Goal: Task Accomplishment & Management: Complete application form

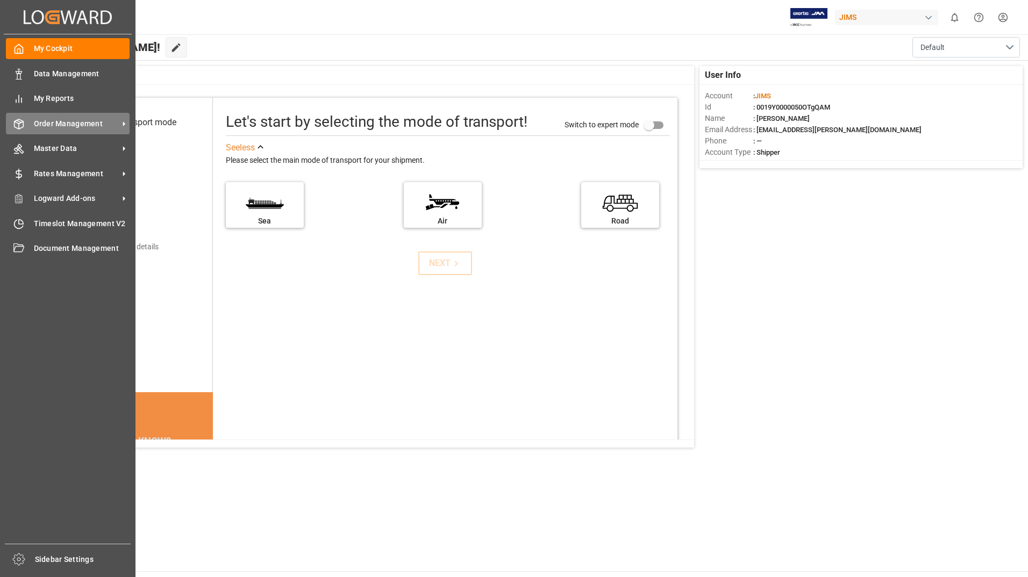
click at [49, 125] on span "Order Management" at bounding box center [76, 123] width 85 height 11
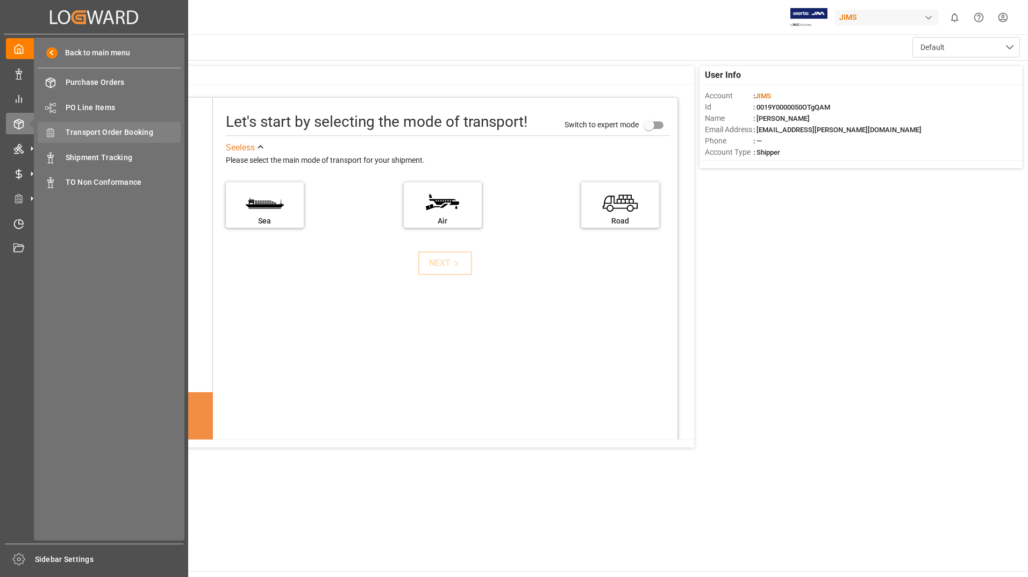
click at [157, 133] on span "Transport Order Booking" at bounding box center [124, 132] width 116 height 11
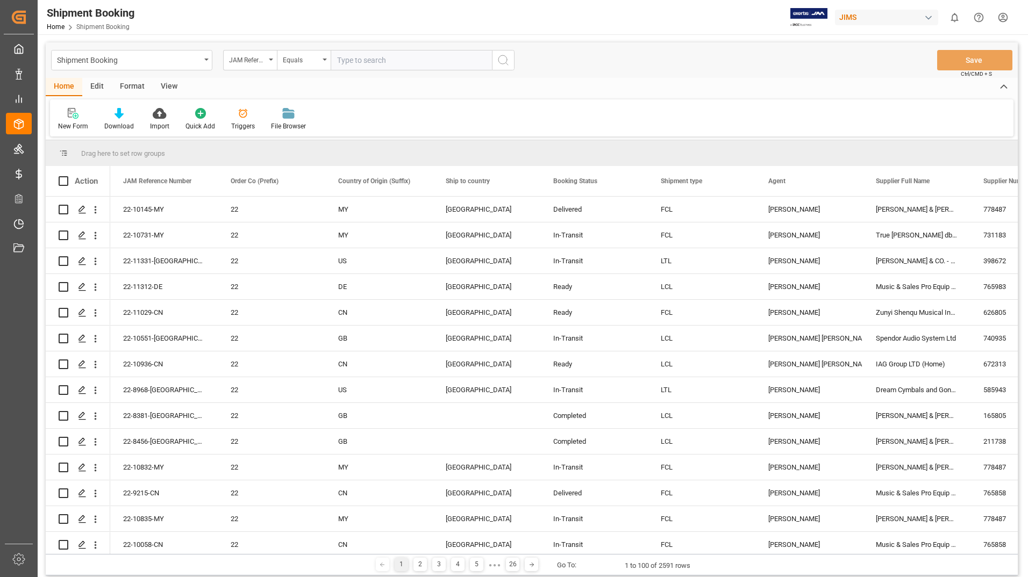
click at [384, 58] on input "text" at bounding box center [411, 60] width 161 height 20
type input "22-9520-VN"
click at [506, 58] on circle "search button" at bounding box center [502, 59] width 9 height 9
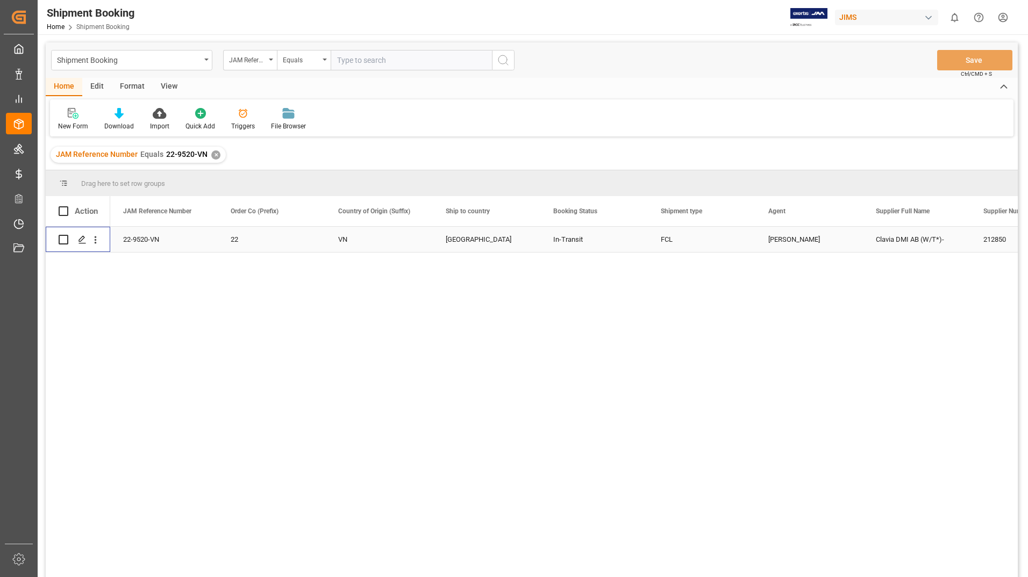
click at [62, 238] on input "Press Space to toggle row selection (unchecked)" at bounding box center [64, 240] width 10 height 10
checkbox input "true"
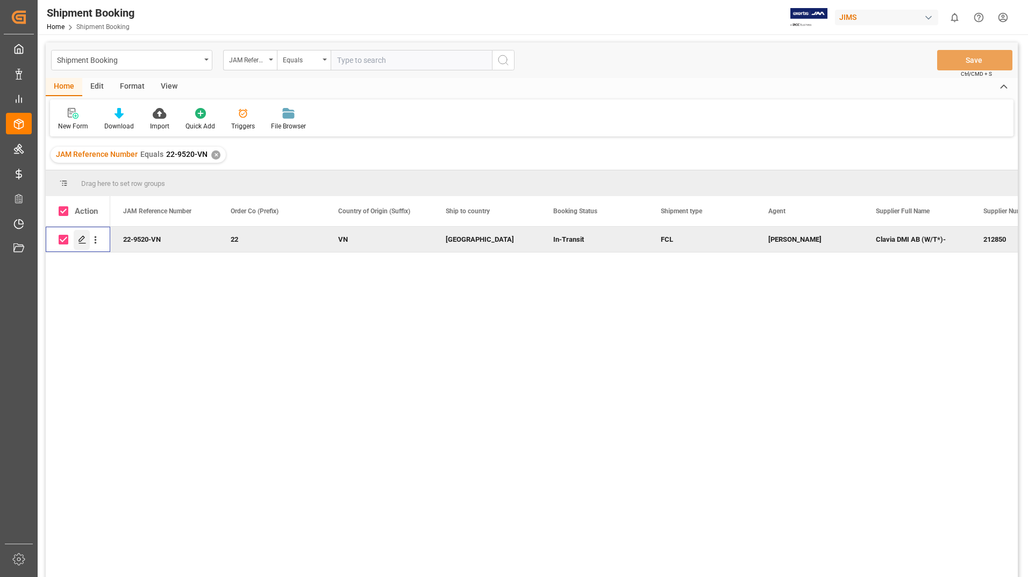
click at [80, 238] on icon "Press SPACE to deselect this row." at bounding box center [82, 239] width 9 height 9
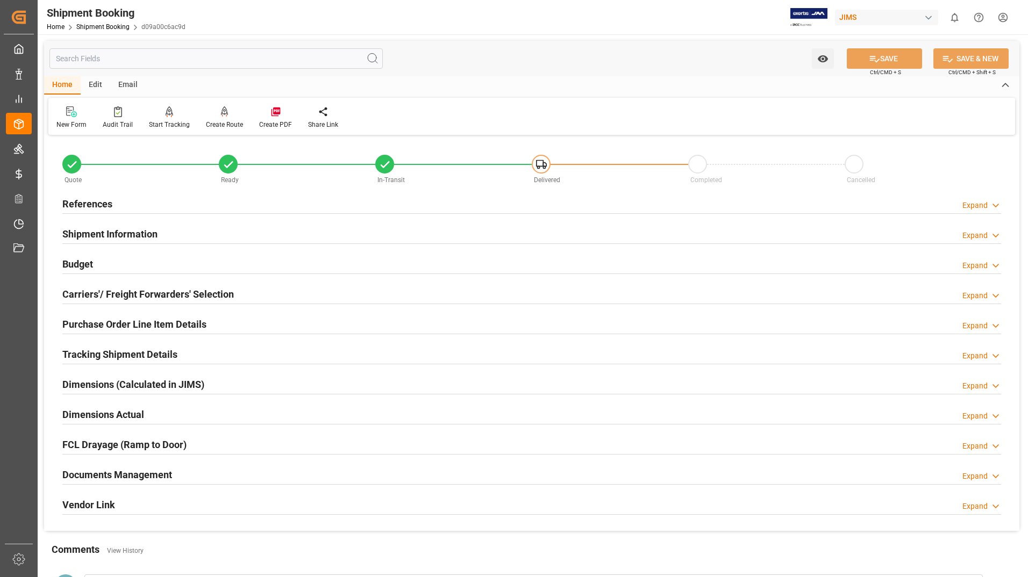
click at [139, 472] on h2 "Documents Management" at bounding box center [117, 475] width 110 height 15
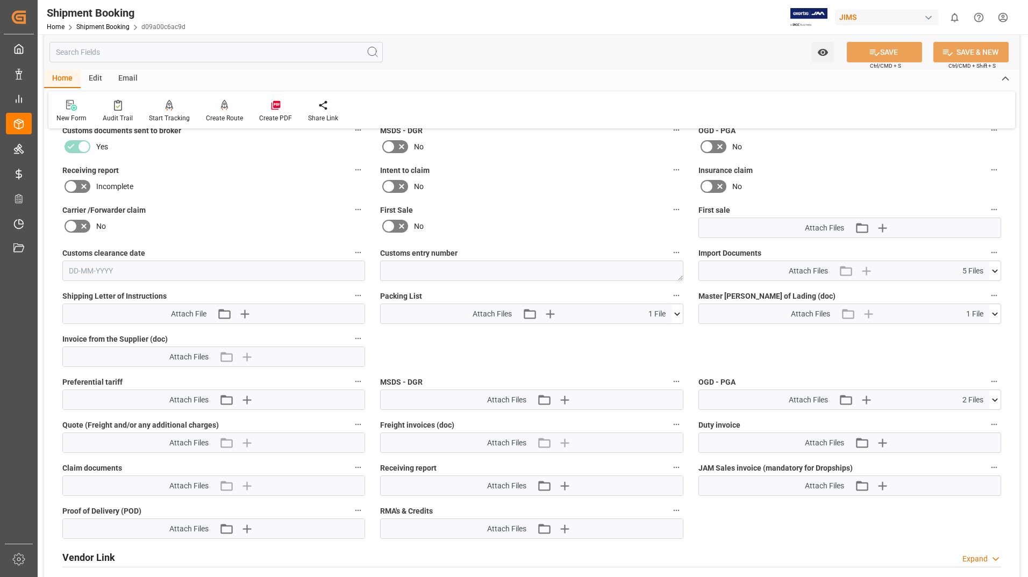
scroll to position [430, 0]
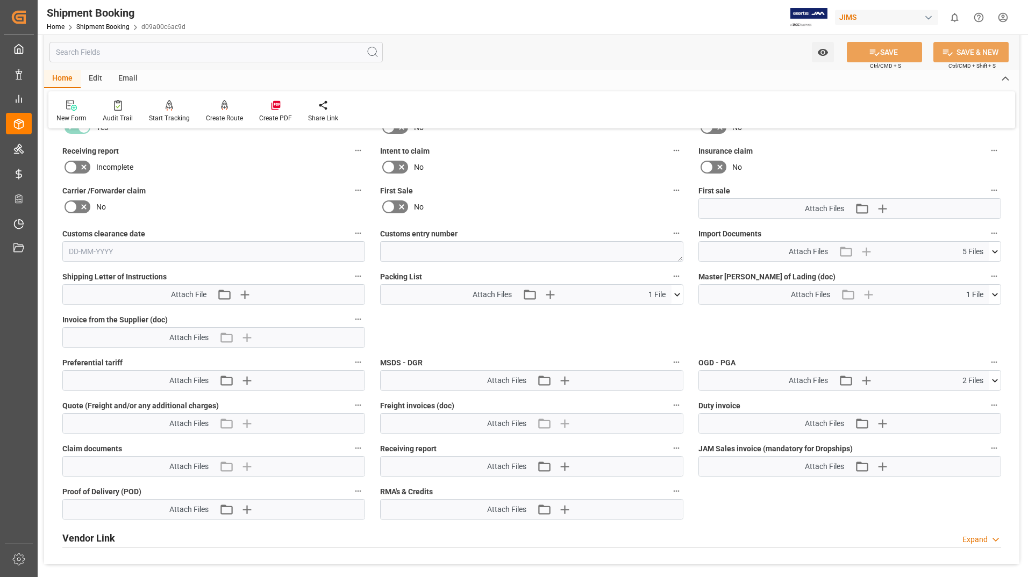
click at [679, 291] on icon at bounding box center [676, 294] width 11 height 11
click at [648, 313] on icon at bounding box center [648, 314] width 11 height 11
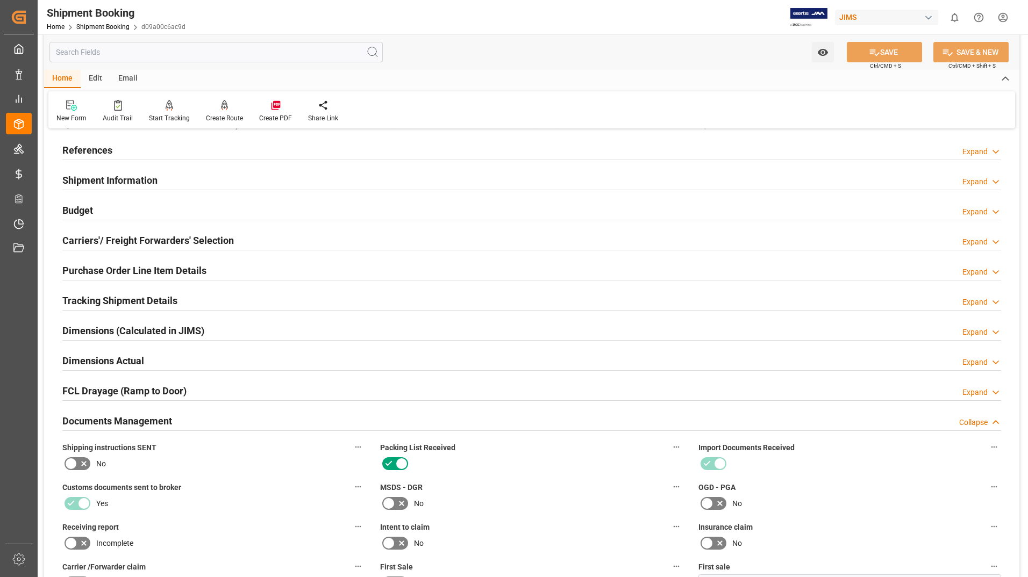
scroll to position [0, 0]
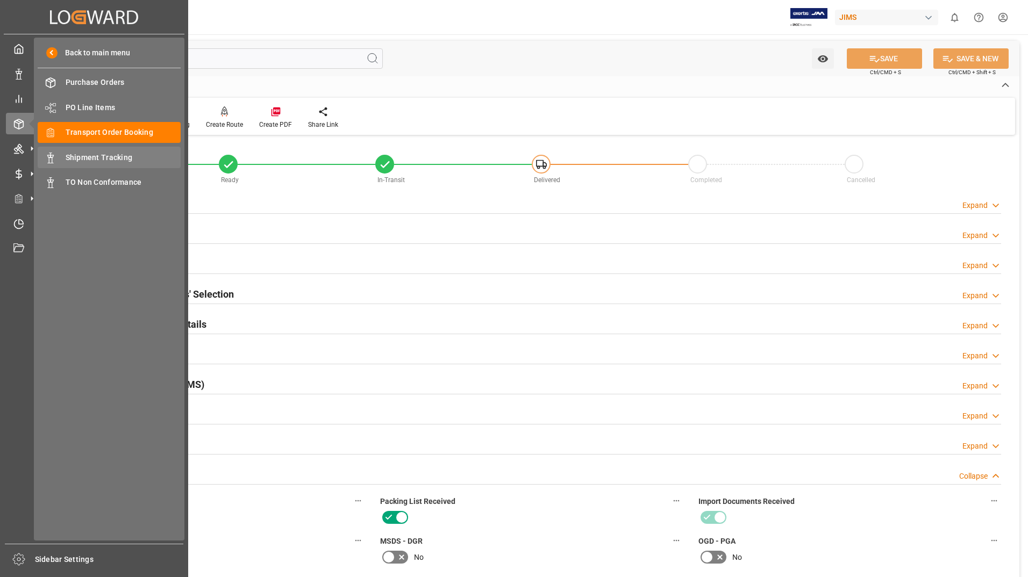
click at [83, 156] on span "Shipment Tracking" at bounding box center [124, 157] width 116 height 11
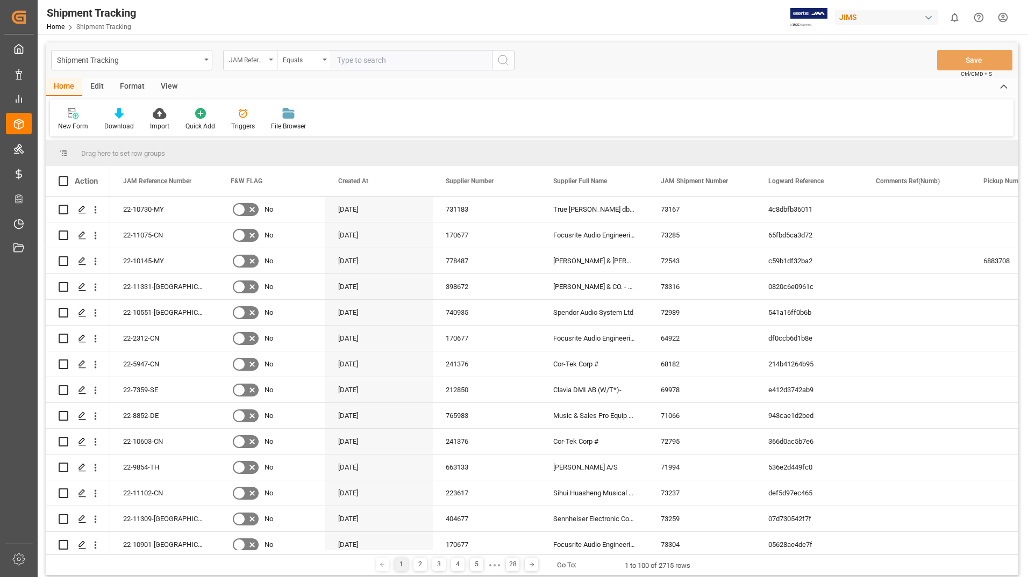
click at [268, 58] on div "JAM Reference Number" at bounding box center [250, 60] width 54 height 20
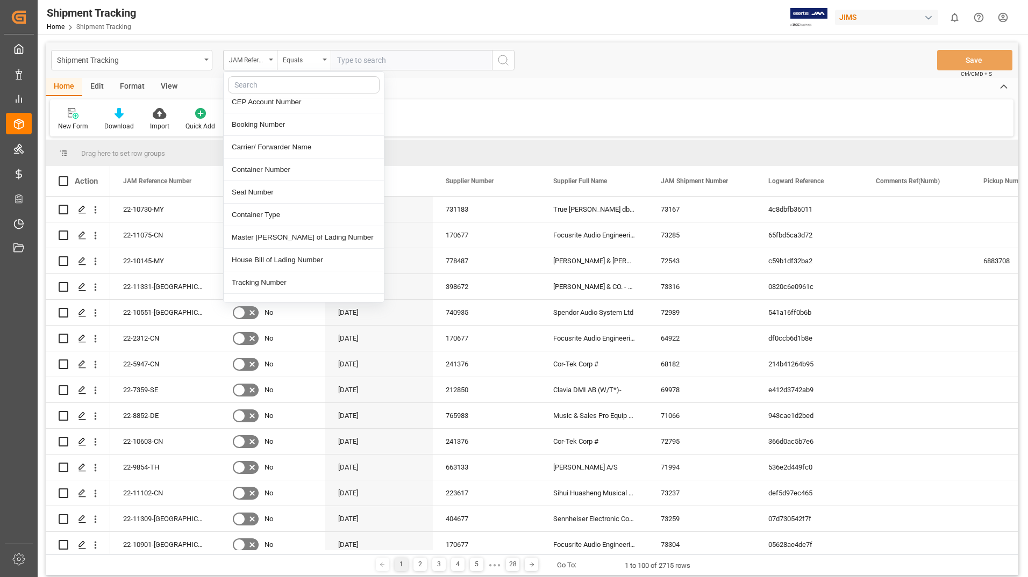
scroll to position [376, 0]
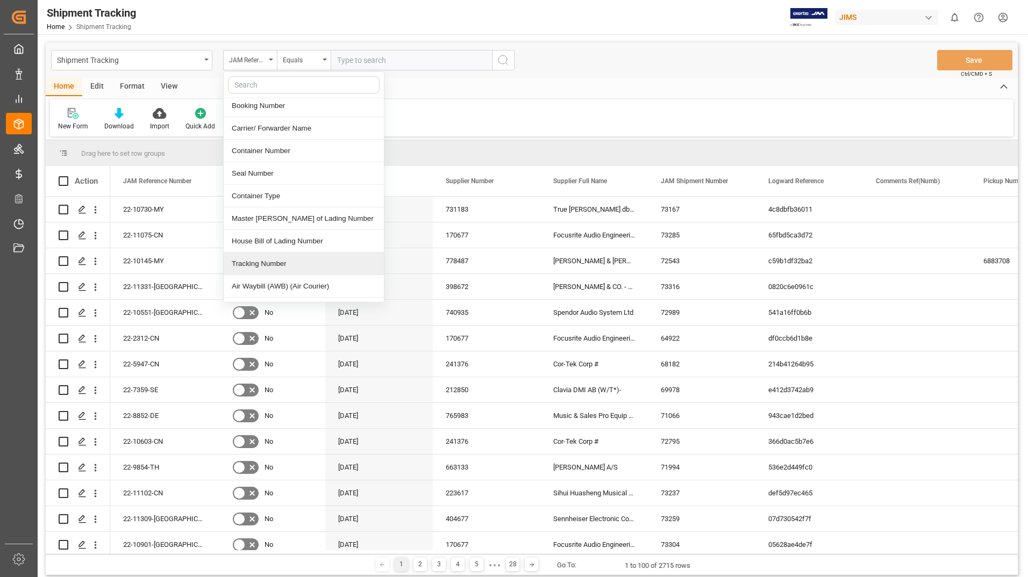
click at [289, 257] on div "Tracking Number" at bounding box center [304, 264] width 160 height 23
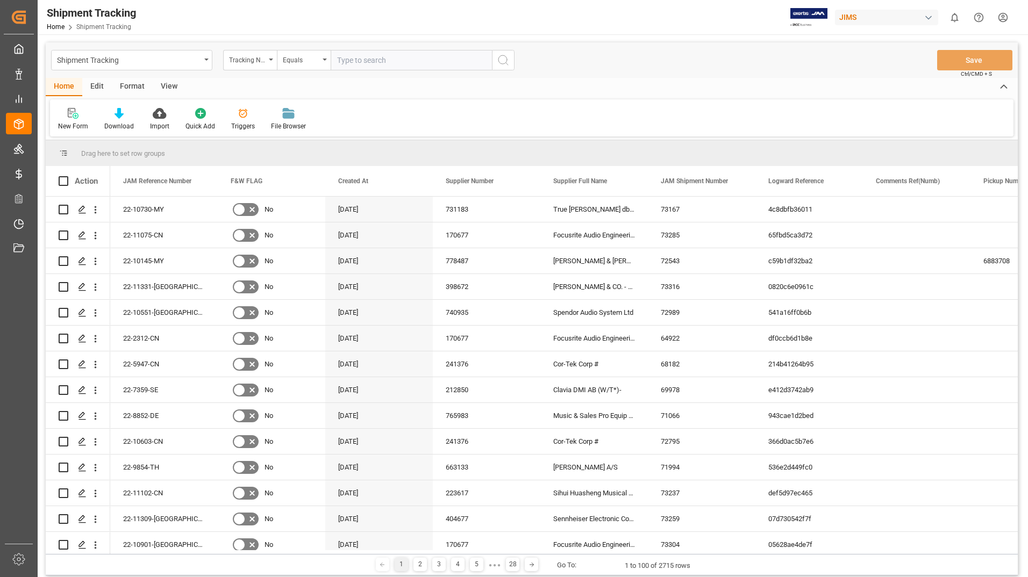
click at [362, 61] on input "text" at bounding box center [411, 60] width 161 height 20
type input "698903762"
click at [501, 57] on icon "search button" at bounding box center [503, 60] width 13 height 13
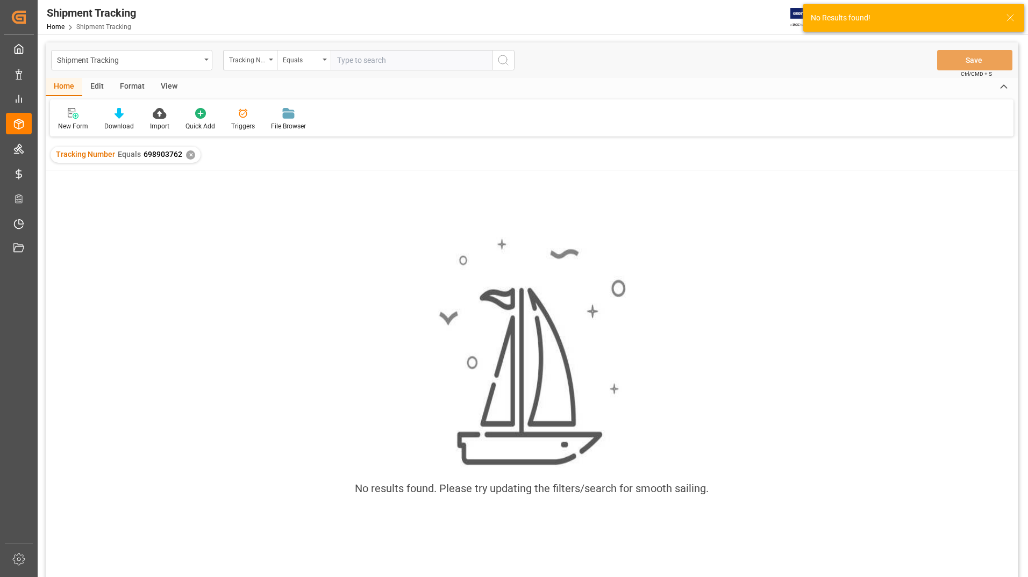
click at [190, 157] on div "✕" at bounding box center [190, 154] width 9 height 9
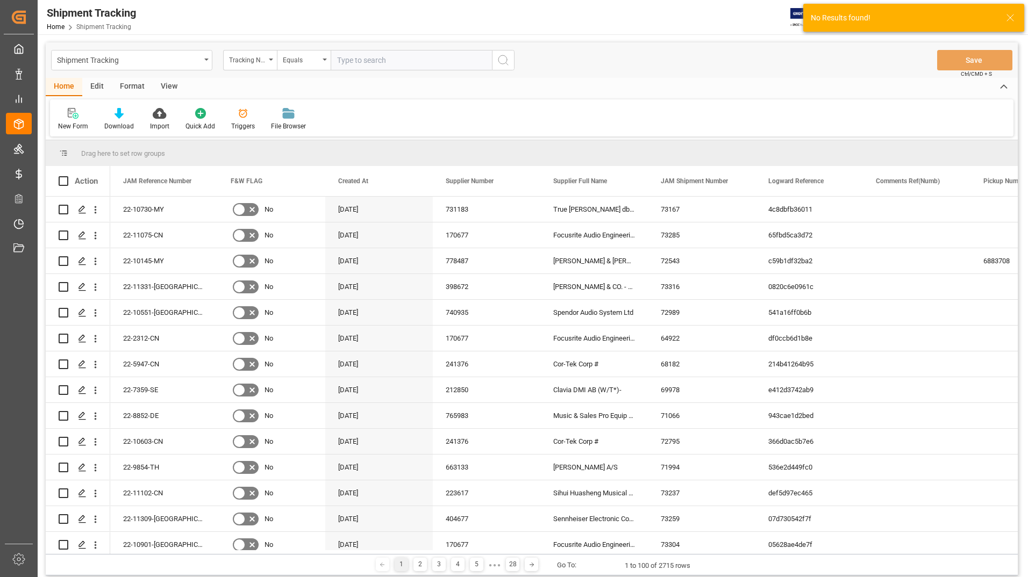
click at [378, 63] on input "text" at bounding box center [411, 60] width 161 height 20
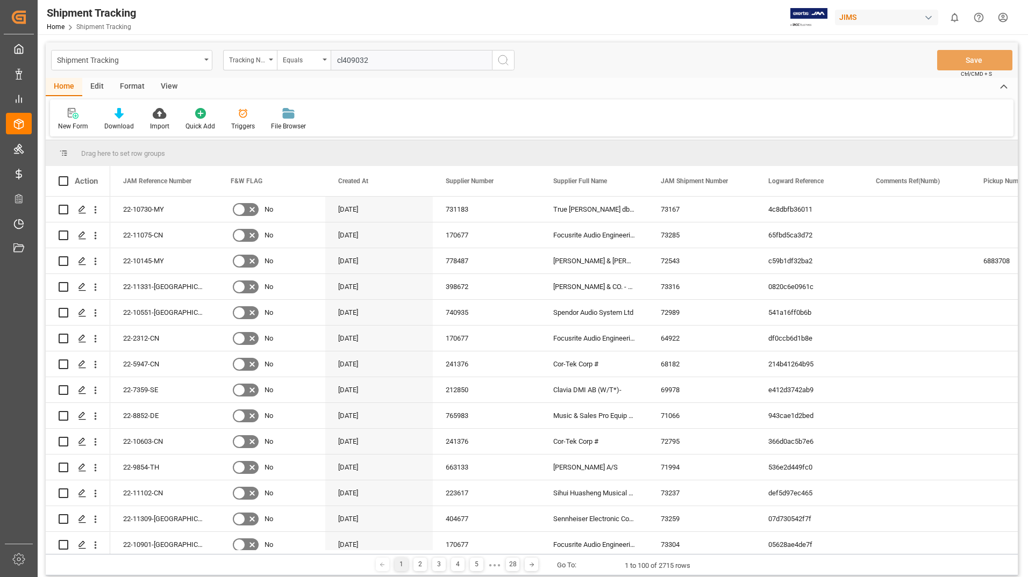
type input "cl409032"
click at [510, 60] on button "search button" at bounding box center [503, 60] width 23 height 20
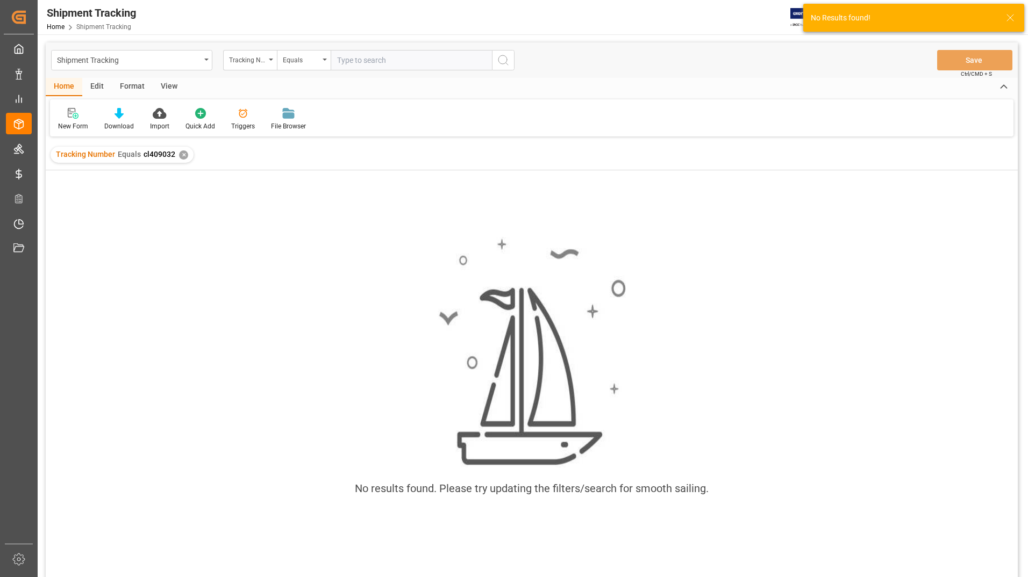
click at [180, 156] on div "✕" at bounding box center [183, 154] width 9 height 9
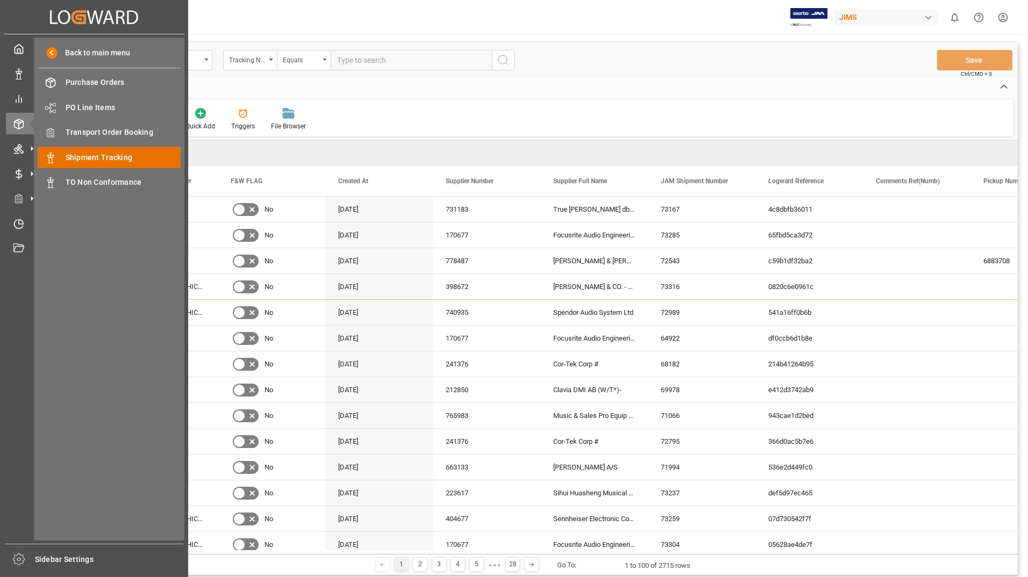
click at [97, 152] on span "Shipment Tracking" at bounding box center [124, 157] width 116 height 11
click at [121, 160] on span "Shipment Tracking" at bounding box center [124, 157] width 116 height 11
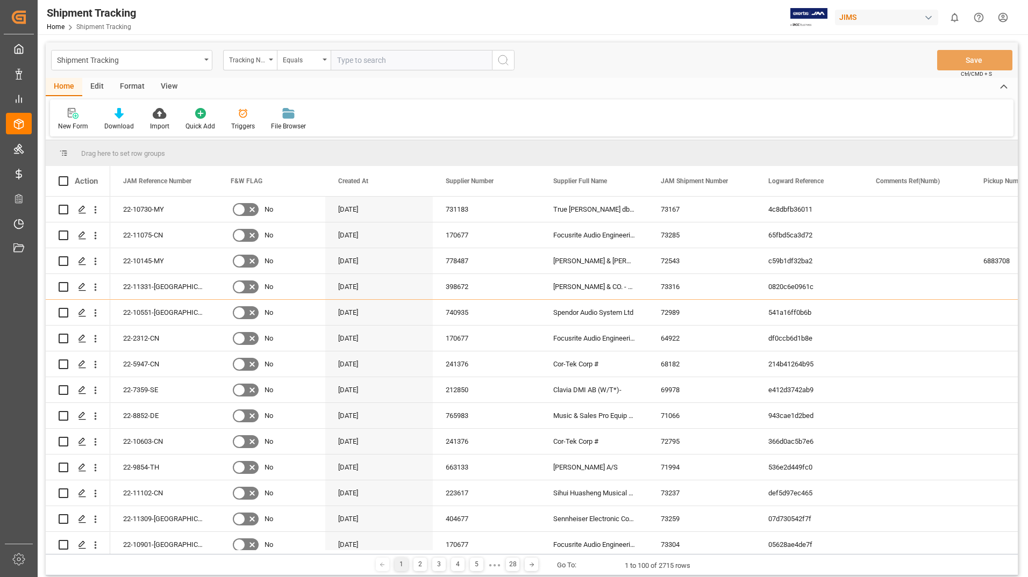
click at [346, 57] on input "text" at bounding box center [411, 60] width 161 height 20
paste input "2846691072"
type input "2846691072"
click at [508, 61] on icon "search button" at bounding box center [503, 60] width 13 height 13
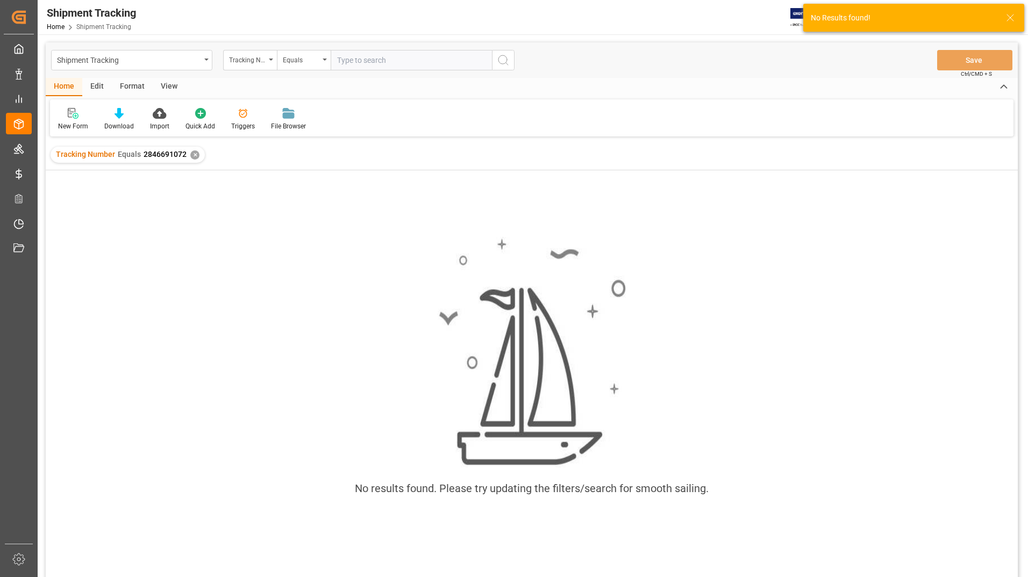
click at [195, 154] on div "✕" at bounding box center [194, 154] width 9 height 9
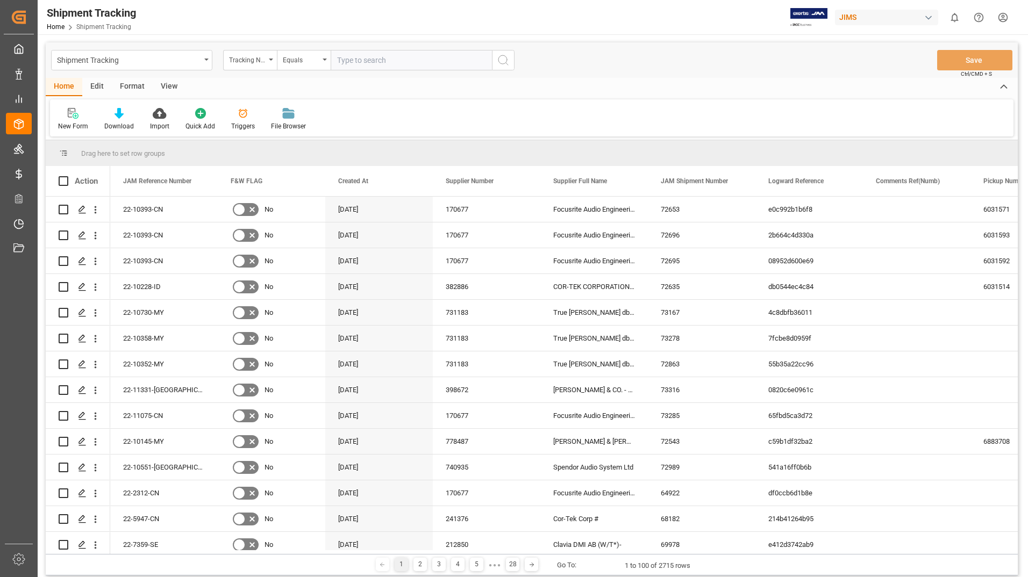
click at [363, 61] on input "text" at bounding box center [411, 60] width 161 height 20
paste input "2846691072"
type input "2846691072"
click at [502, 58] on icon "search button" at bounding box center [503, 60] width 13 height 13
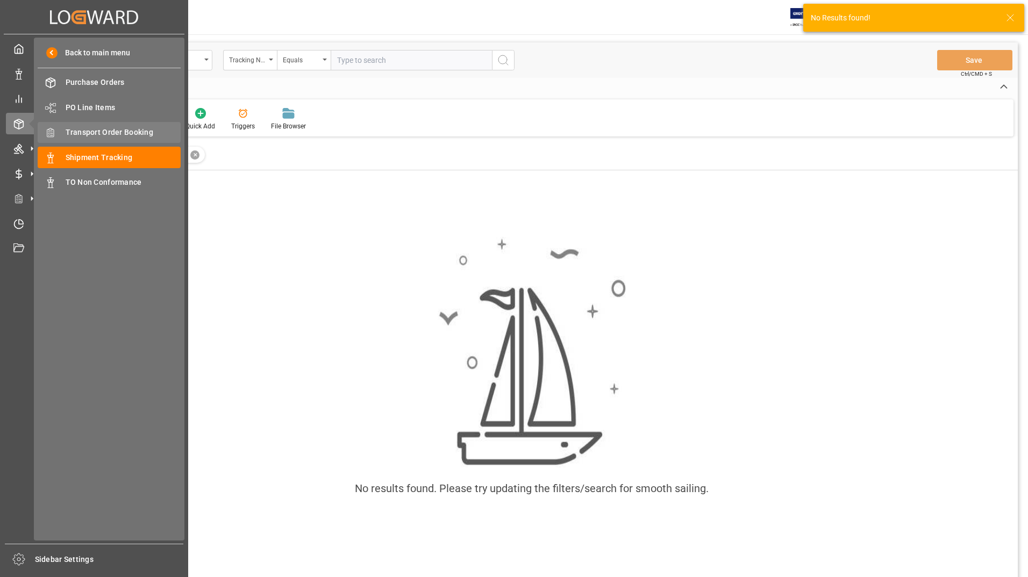
click at [80, 132] on span "Transport Order Booking" at bounding box center [124, 132] width 116 height 11
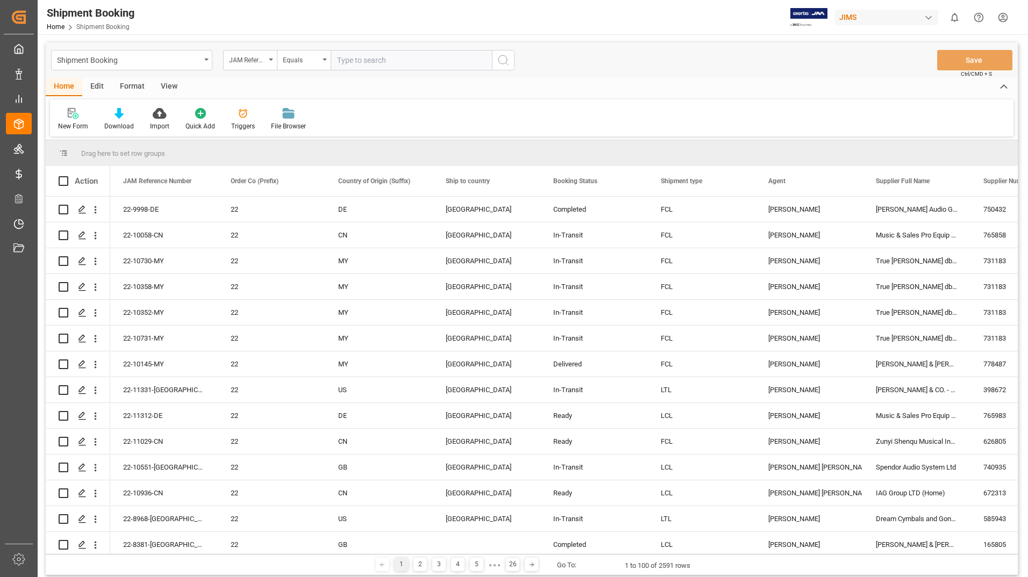
click at [371, 58] on input "text" at bounding box center [411, 60] width 161 height 20
paste input "2846691072"
type input "2846691072"
click at [501, 62] on icon "search button" at bounding box center [503, 60] width 13 height 13
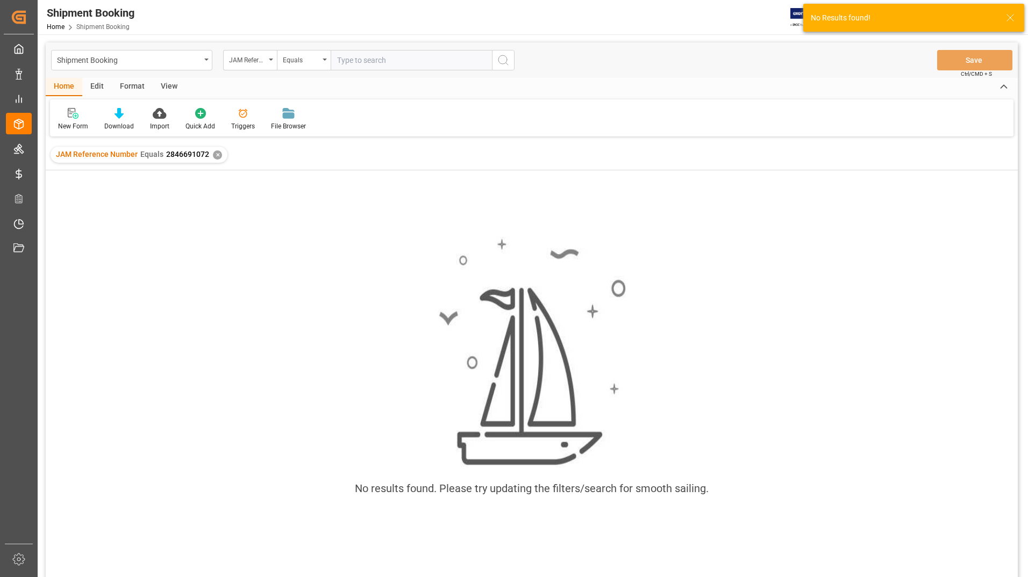
click at [213, 155] on div "✕" at bounding box center [217, 154] width 9 height 9
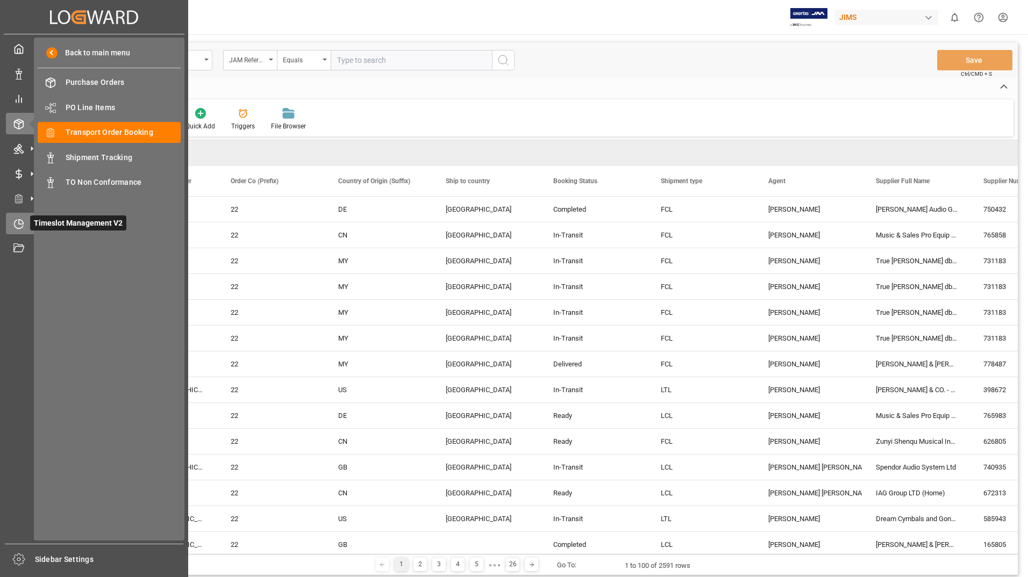
click at [33, 219] on span "Timeslot Management V2" at bounding box center [78, 223] width 96 height 15
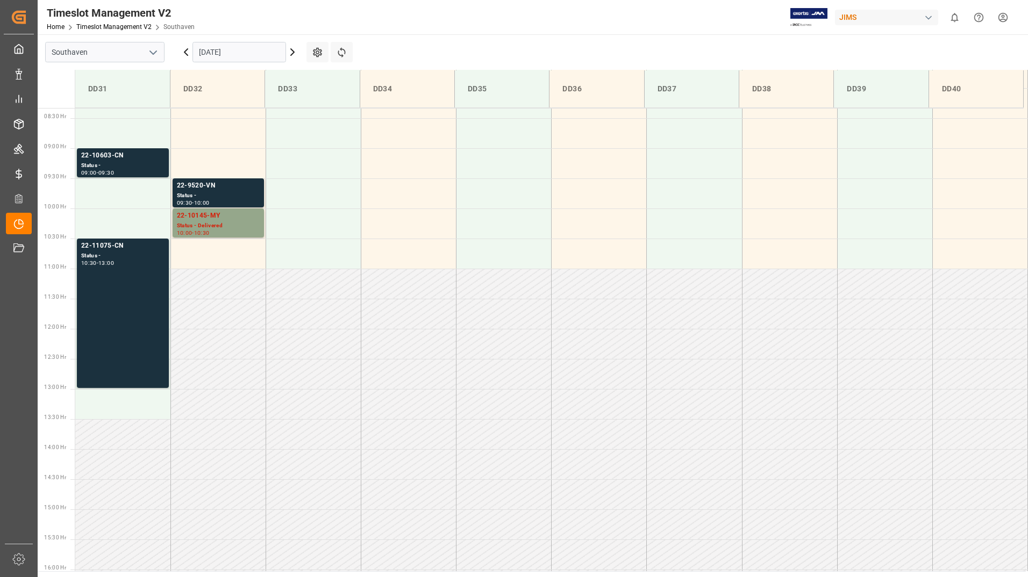
scroll to position [535, 0]
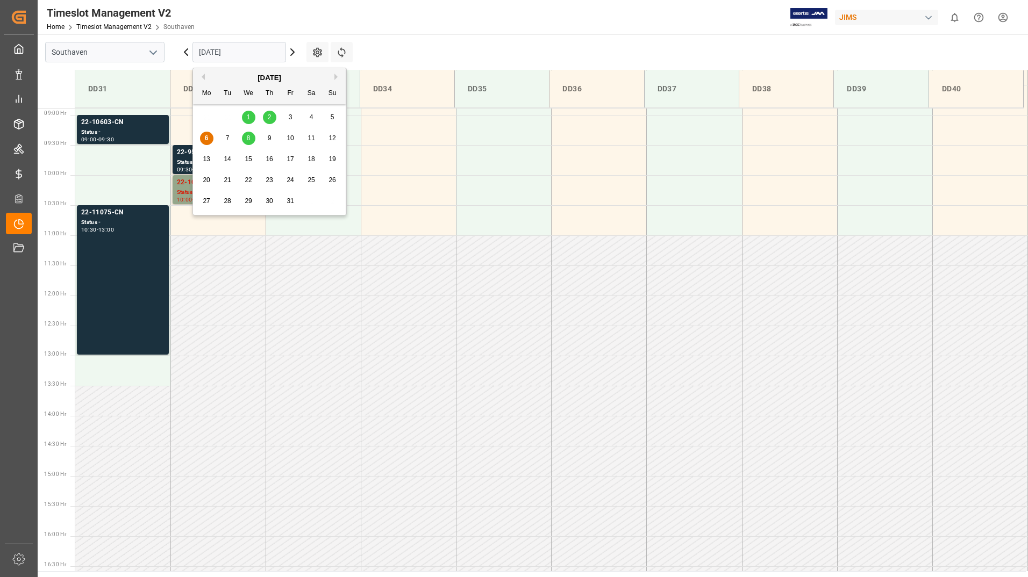
click at [278, 48] on input "[DATE]" at bounding box center [239, 52] width 94 height 20
click at [226, 139] on div "7" at bounding box center [227, 138] width 13 height 13
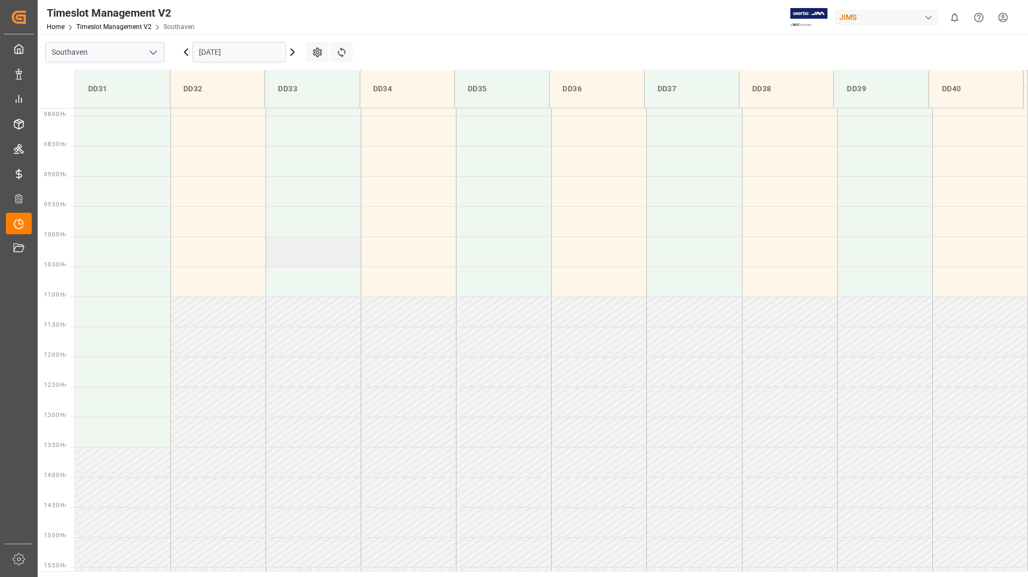
scroll to position [481, 0]
click at [137, 157] on td at bounding box center [122, 154] width 95 height 30
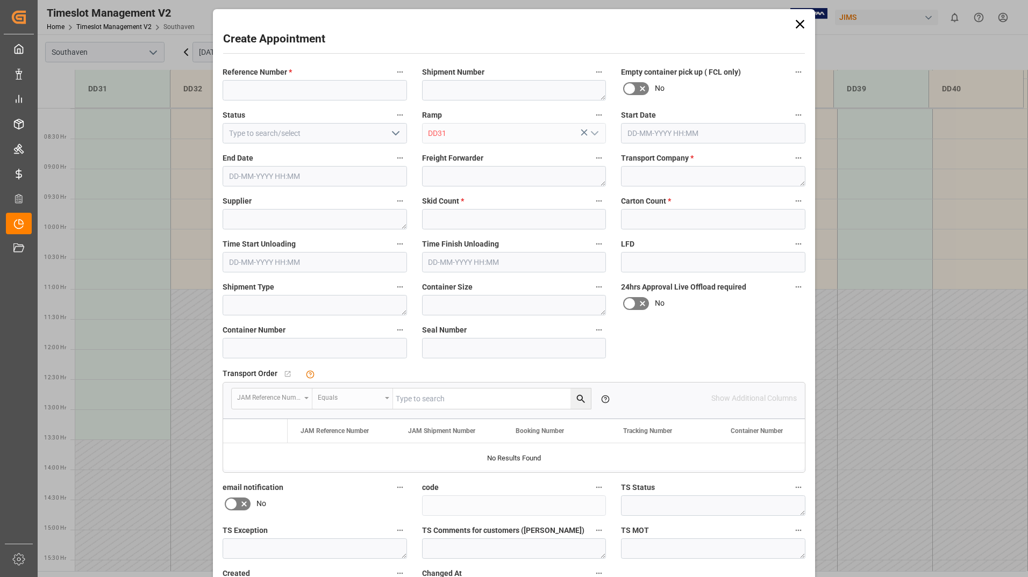
type input "[DATE] 08:30"
type input "[DATE] 09:00"
click at [284, 90] on input at bounding box center [314, 90] width 184 height 20
paste input "Pro 393788233754"
type input "Pro 393788233754"
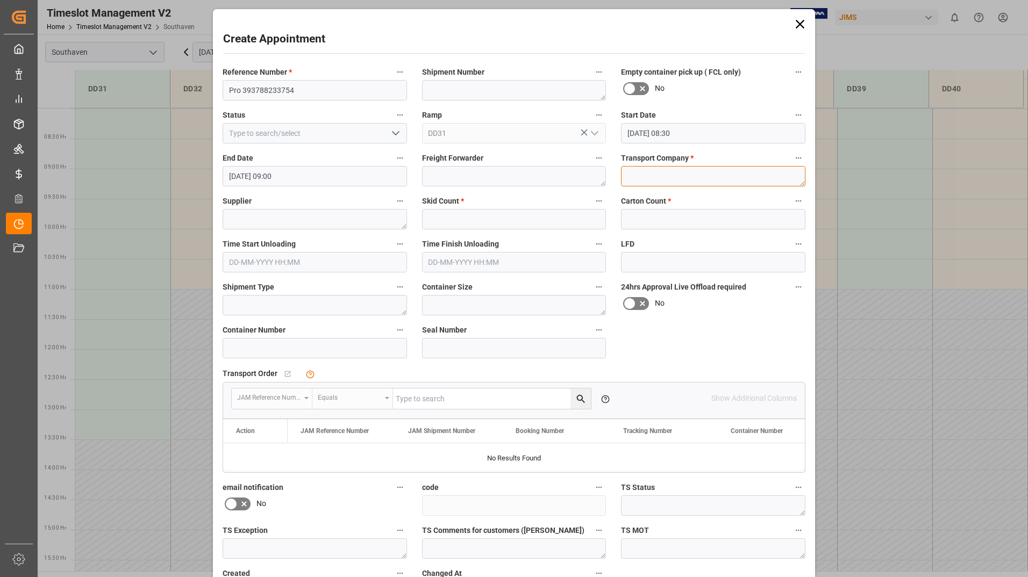
click at [635, 180] on textarea at bounding box center [713, 176] width 184 height 20
type textarea "Fed-Ex Freight"
click at [285, 218] on textarea at bounding box center [314, 219] width 184 height 20
paste textarea "Barco"
type textarea "Barco/JB&A"
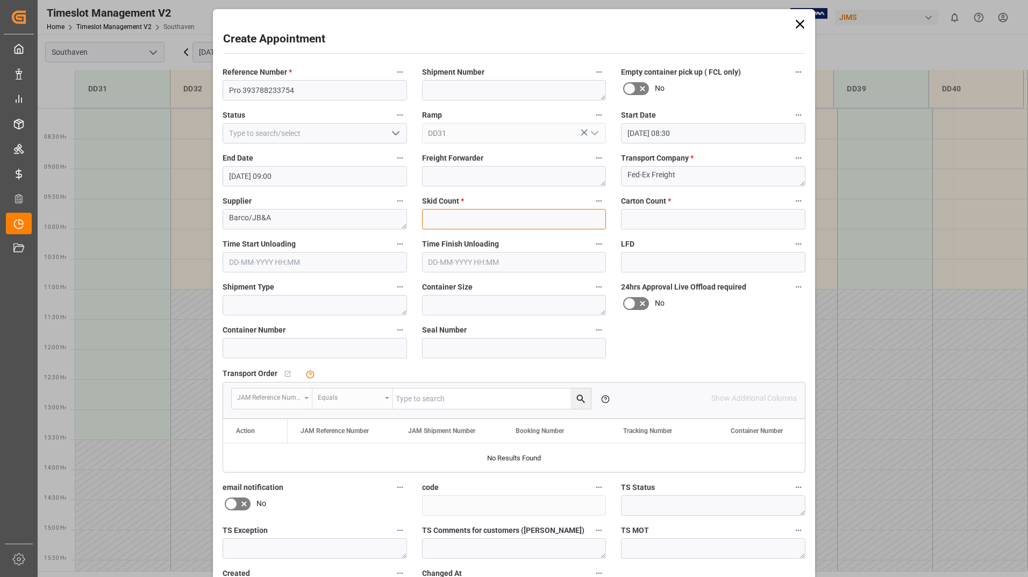
click at [444, 220] on input "text" at bounding box center [514, 219] width 184 height 20
type input "2"
click at [662, 217] on input "text" at bounding box center [713, 219] width 184 height 20
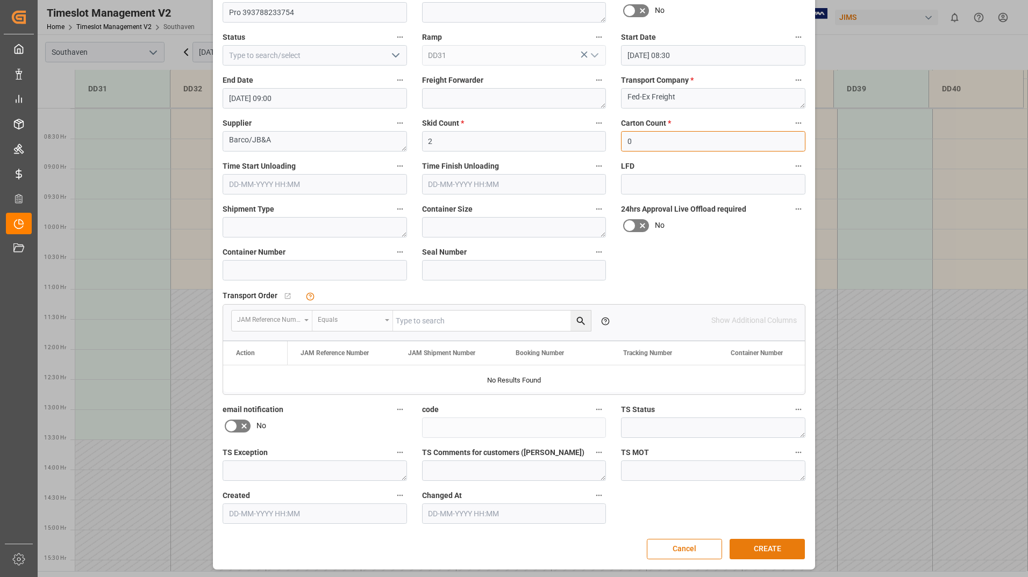
scroll to position [80, 0]
type input "0"
click at [749, 546] on button "CREATE" at bounding box center [766, 547] width 75 height 20
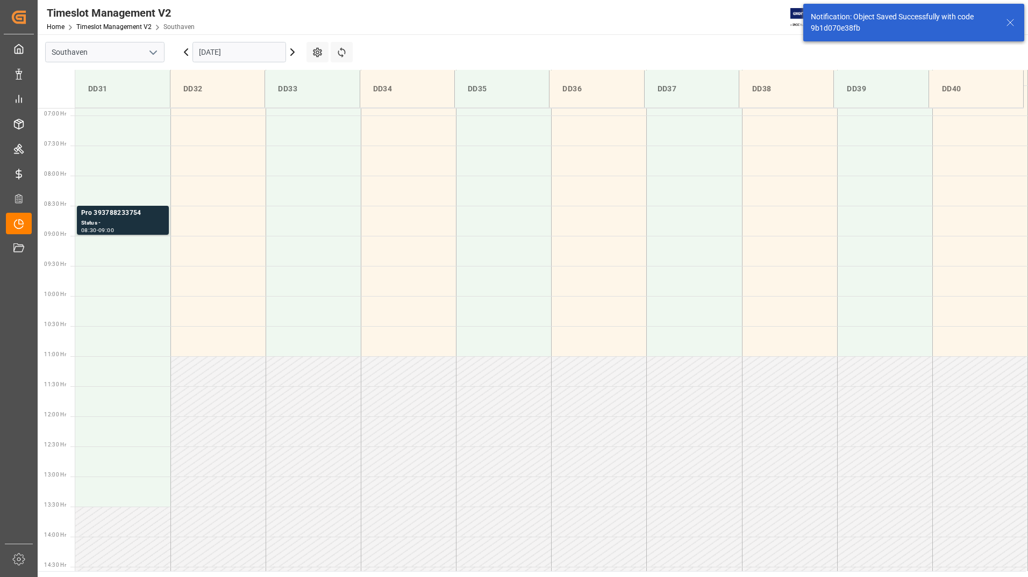
scroll to position [414, 0]
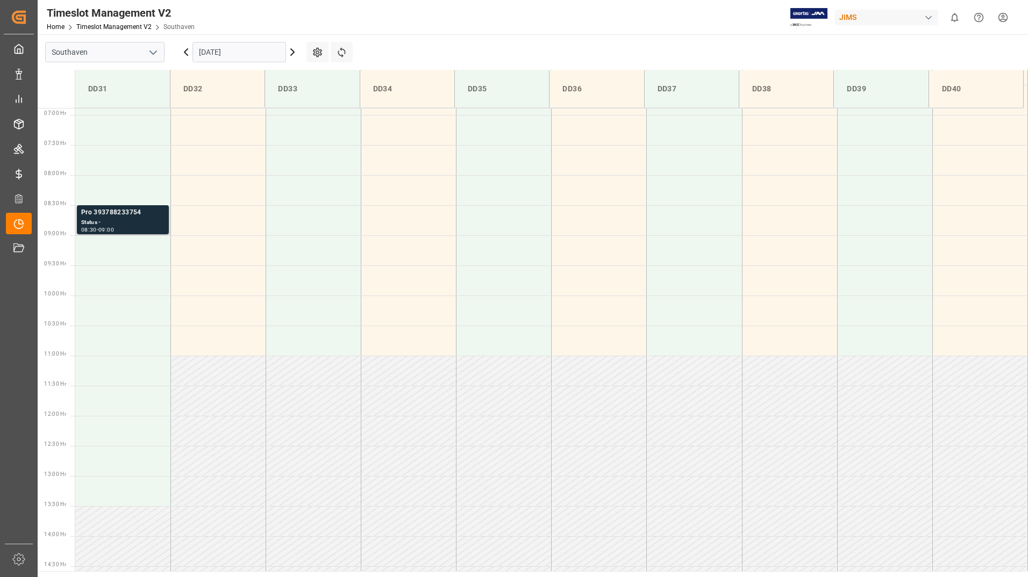
click at [132, 216] on div "Pro 393788233754" at bounding box center [122, 212] width 83 height 11
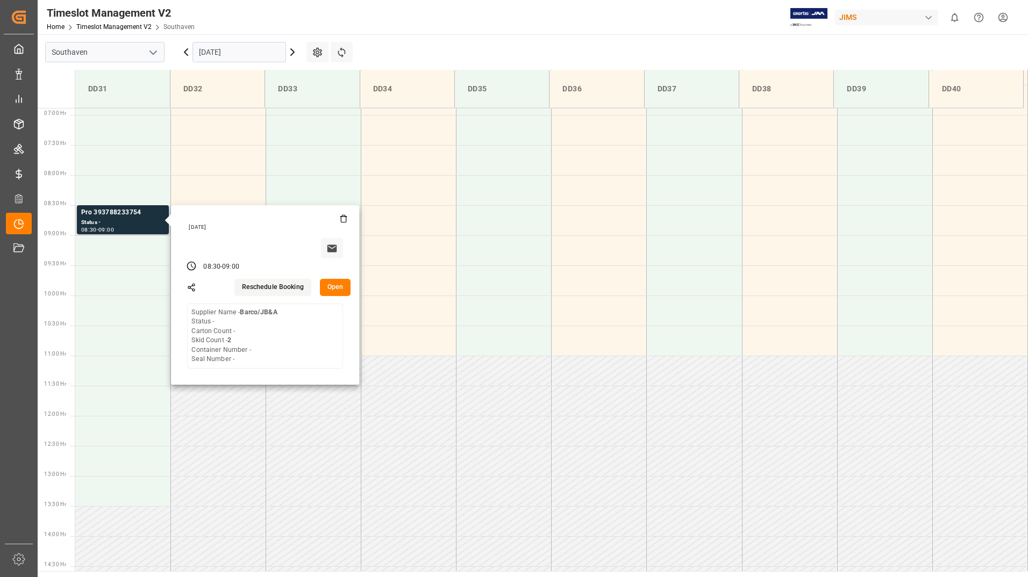
click at [332, 285] on button "Open" at bounding box center [335, 287] width 31 height 17
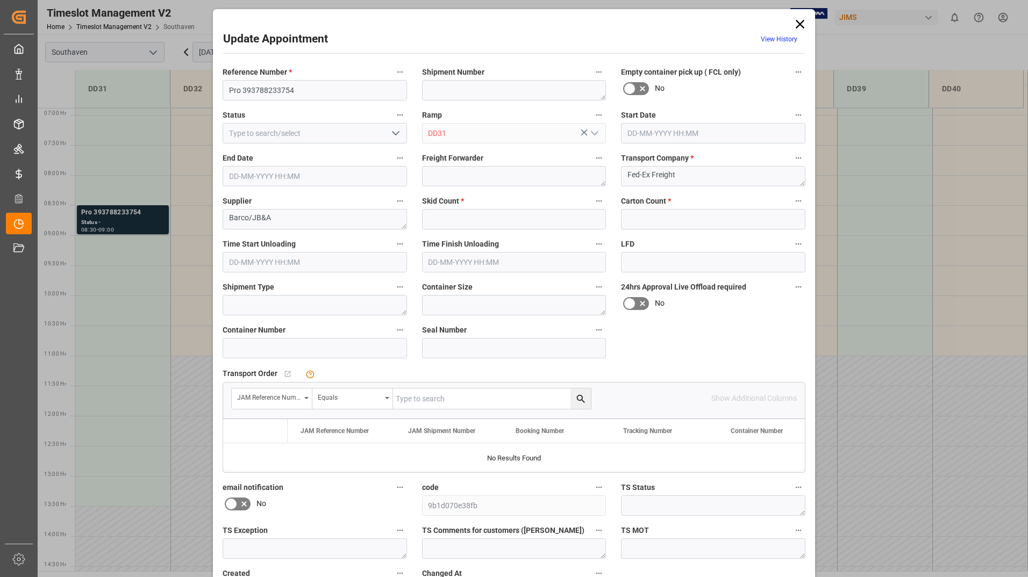
type input "2"
type input "0"
type input "[DATE] 08:30"
type input "[DATE] 09:00"
type input "[DATE] 14:41"
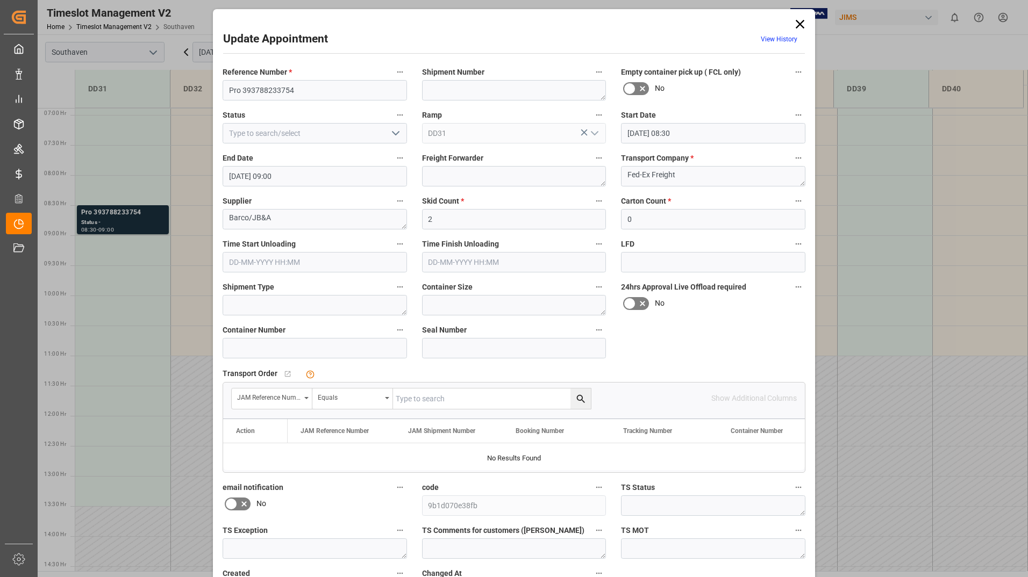
click at [798, 28] on icon at bounding box center [799, 24] width 15 height 15
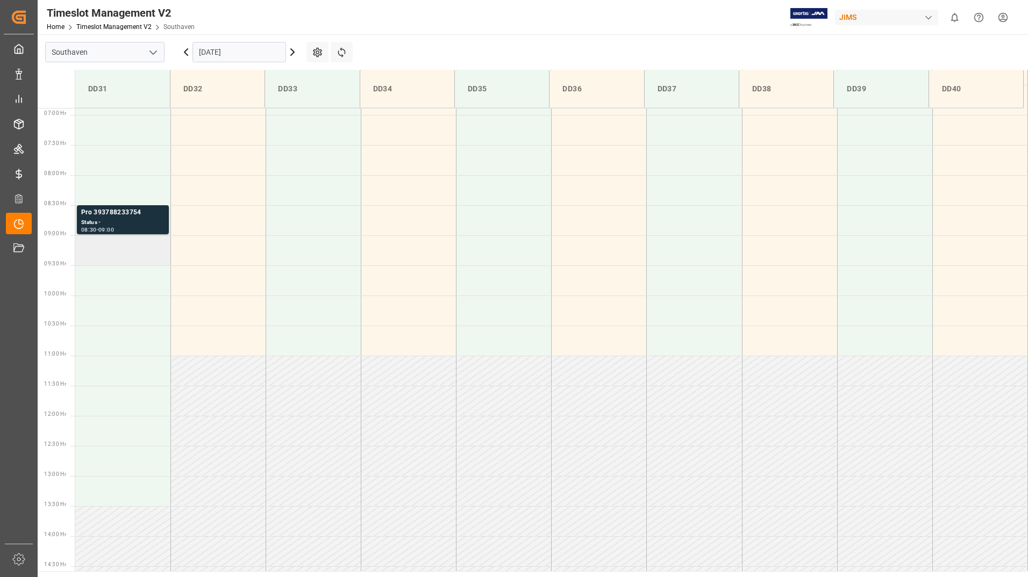
click at [127, 260] on td at bounding box center [122, 250] width 95 height 30
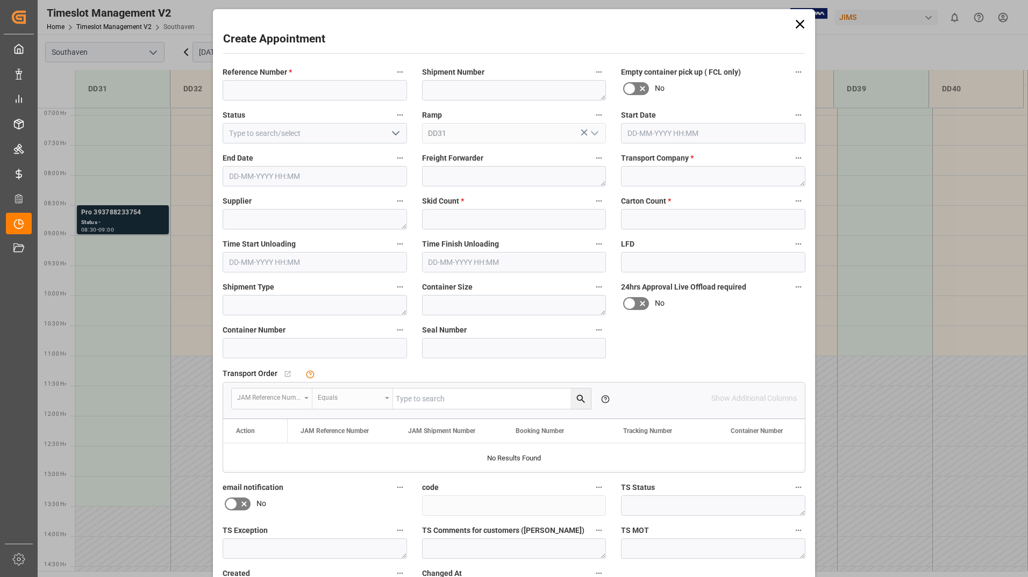
type input "[DATE] 09:00"
type input "[DATE] 09:30"
click at [263, 87] on input at bounding box center [314, 90] width 184 height 20
paste input "Pro 7833073124"
type input "Pro 7833073124"
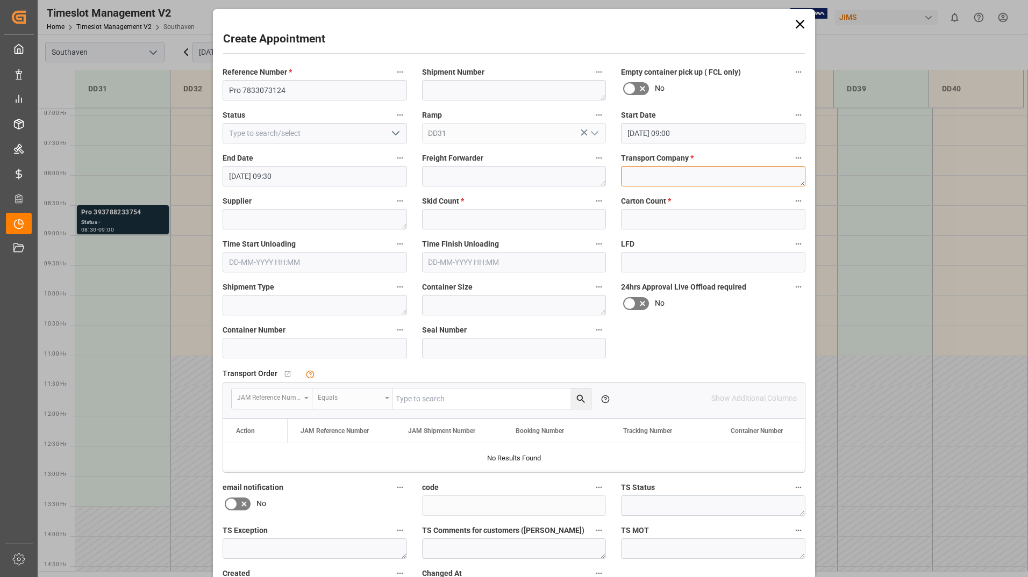
click at [637, 178] on textarea at bounding box center [713, 176] width 184 height 20
type textarea "Fed-Ex Freight"
click at [266, 217] on textarea at bounding box center [314, 219] width 184 height 20
paste textarea "Fuji"
type textarea "Fuji/ JB&A"
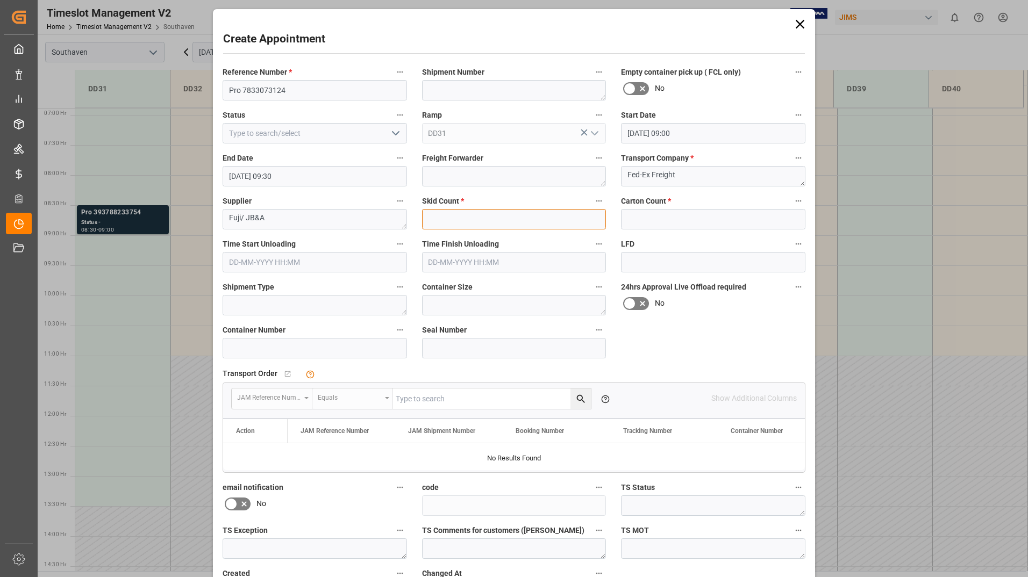
click at [462, 224] on input "text" at bounding box center [514, 219] width 184 height 20
type input "1"
click at [638, 218] on input "text" at bounding box center [713, 219] width 184 height 20
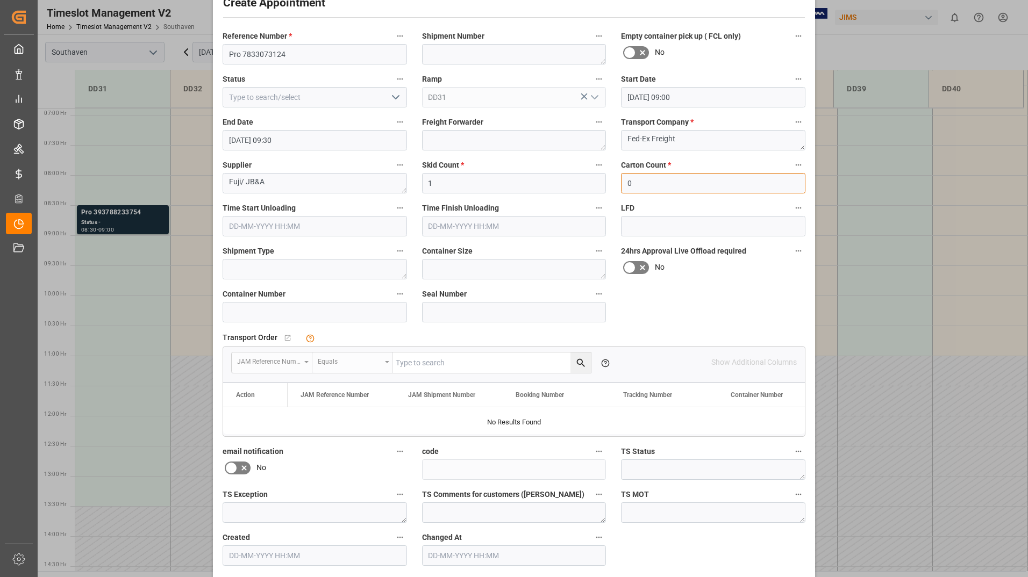
scroll to position [80, 0]
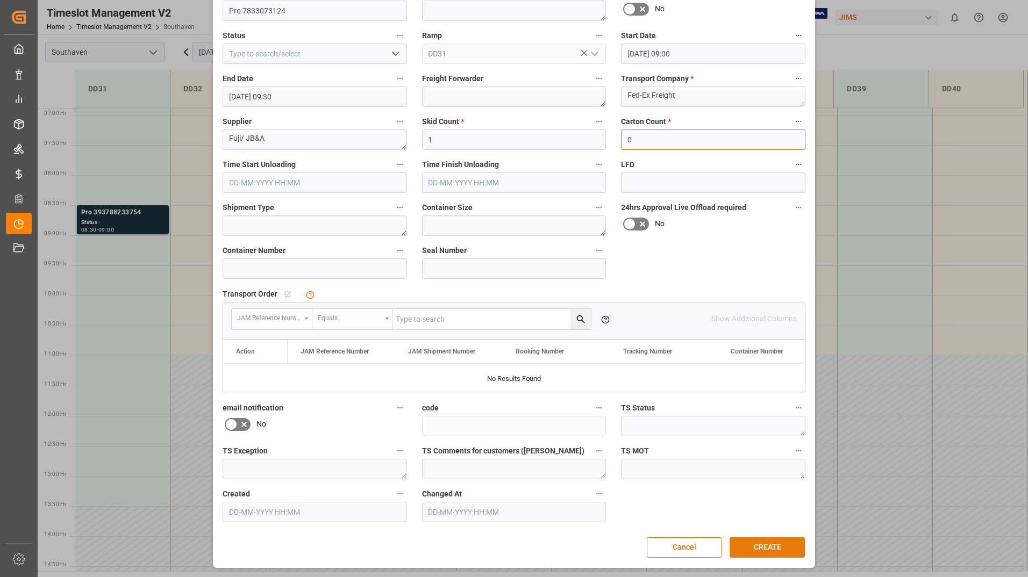
type input "0"
click at [759, 538] on button "CREATE" at bounding box center [766, 547] width 75 height 20
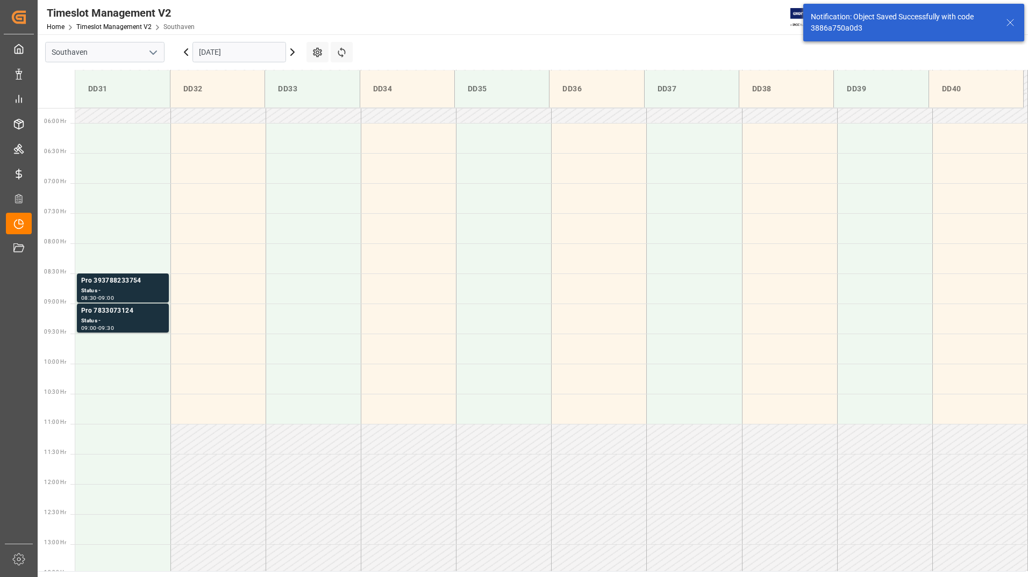
scroll to position [475, 0]
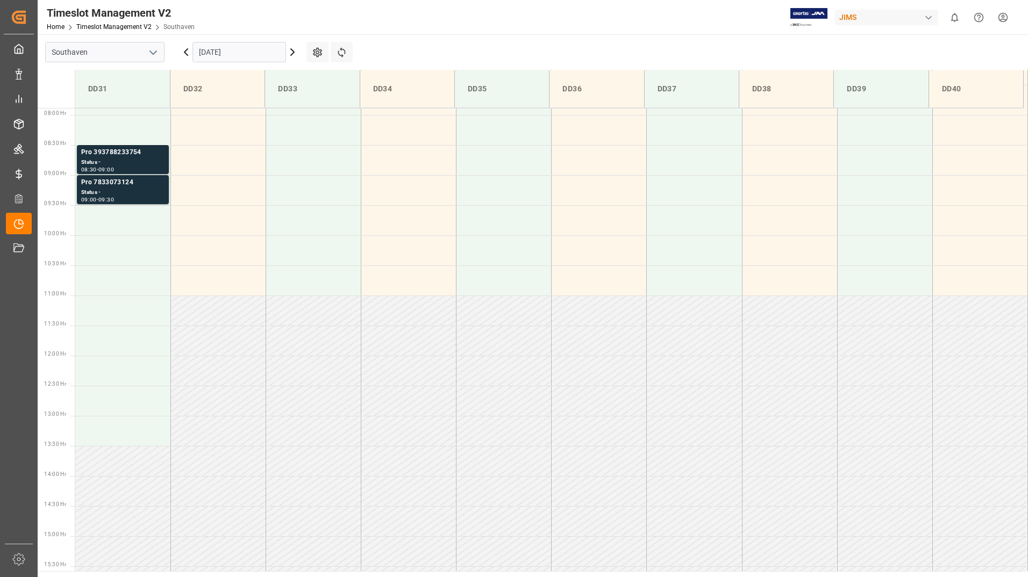
click at [230, 58] on input "[DATE]" at bounding box center [239, 52] width 94 height 20
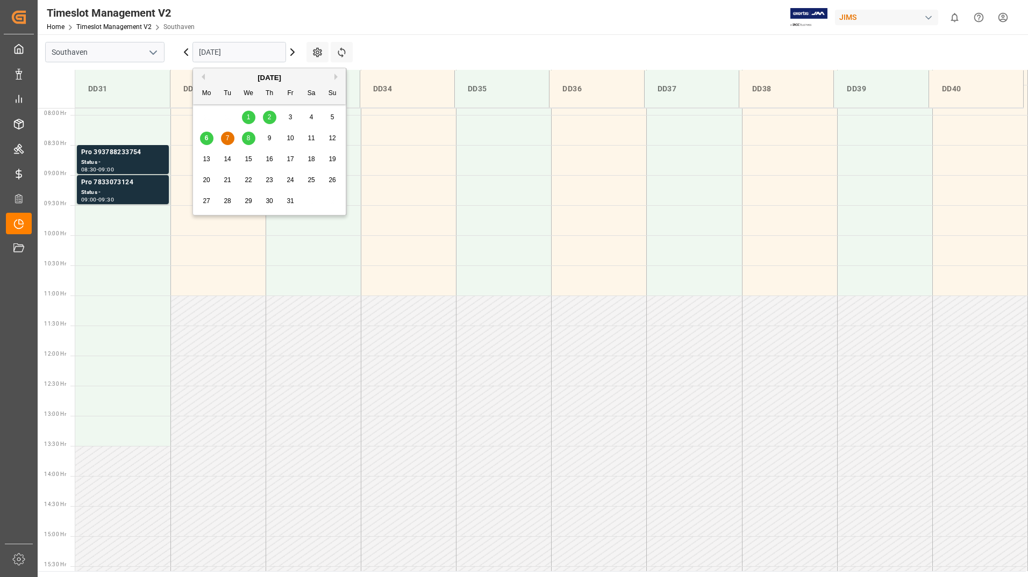
click at [268, 138] on span "9" at bounding box center [270, 138] width 4 height 8
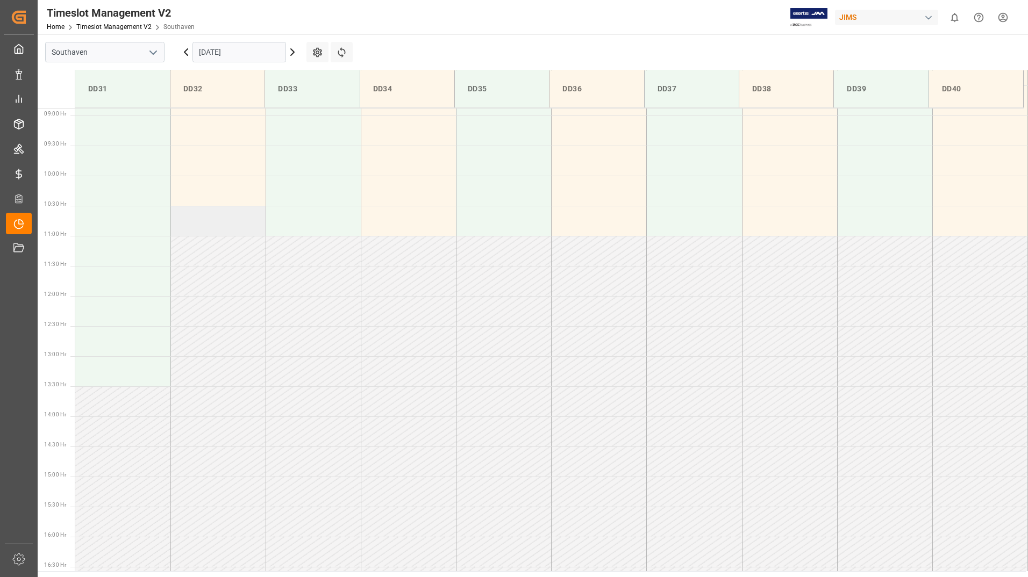
scroll to position [535, 0]
click at [102, 140] on td at bounding box center [122, 130] width 95 height 30
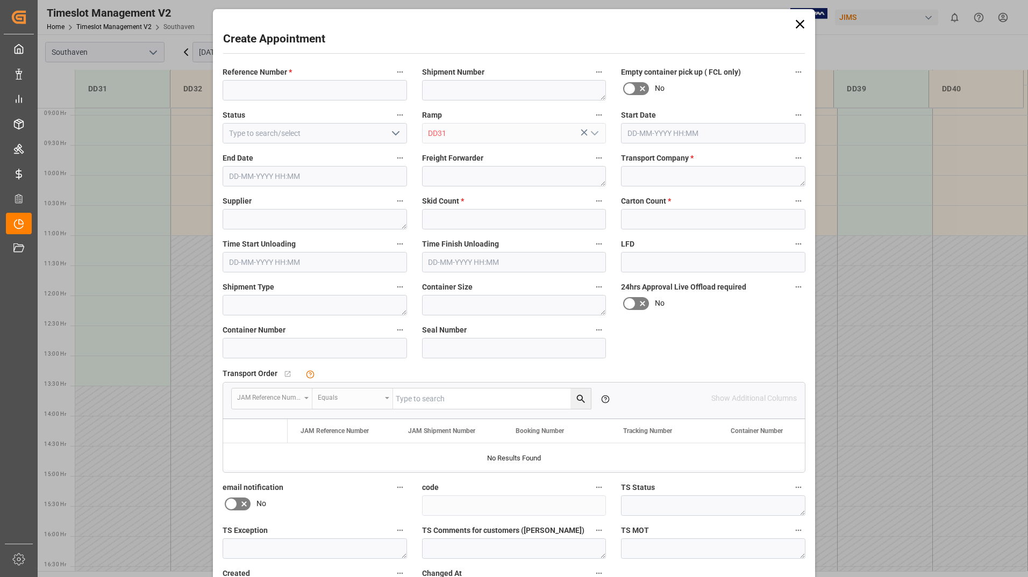
type input "[DATE] 09:00"
type input "[DATE] 09:30"
click at [263, 89] on input at bounding box center [314, 90] width 184 height 20
paste input "Pro 884831698137"
type input "Pro 884831698137"
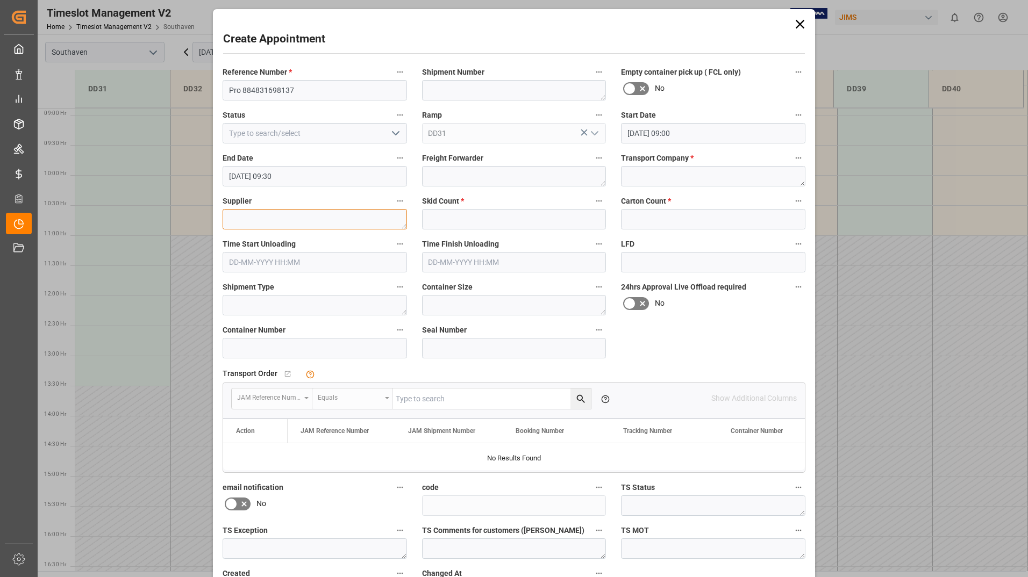
click at [262, 216] on textarea at bounding box center [314, 219] width 184 height 20
paste textarea "[PERSON_NAME]"
type textarea "[PERSON_NAME] / JB&A"
click at [449, 219] on input "text" at bounding box center [514, 219] width 184 height 20
type input "1"
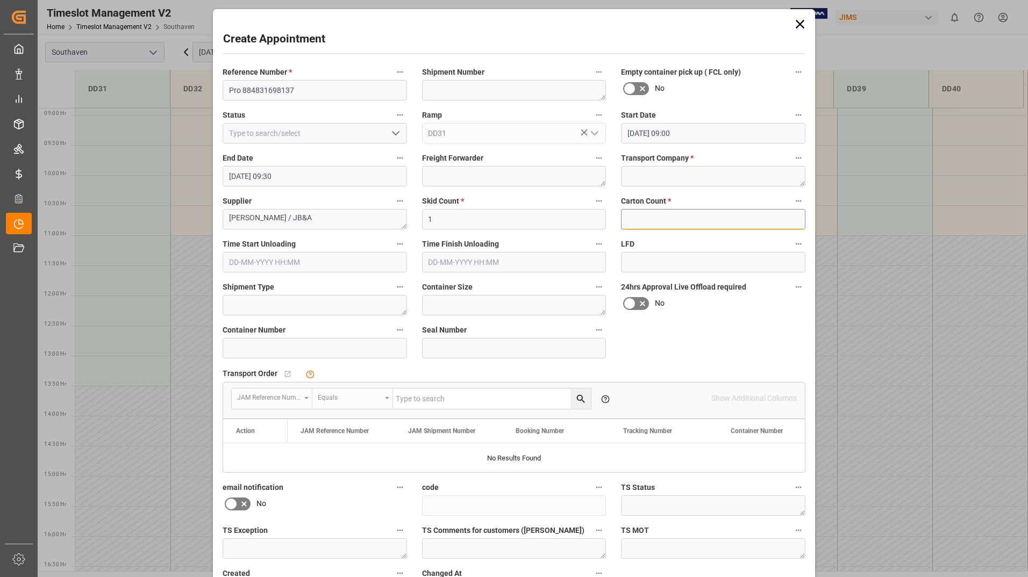
click at [638, 224] on input "text" at bounding box center [713, 219] width 184 height 20
type input "0"
click at [436, 217] on input "1" at bounding box center [514, 219] width 184 height 20
type input "2"
click at [631, 178] on textarea at bounding box center [713, 176] width 184 height 20
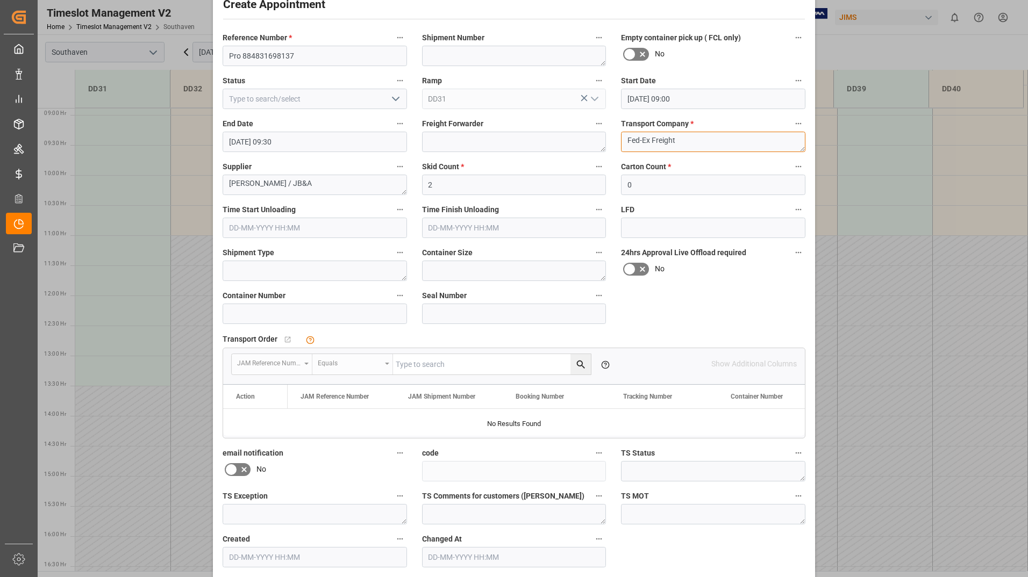
scroll to position [80, 0]
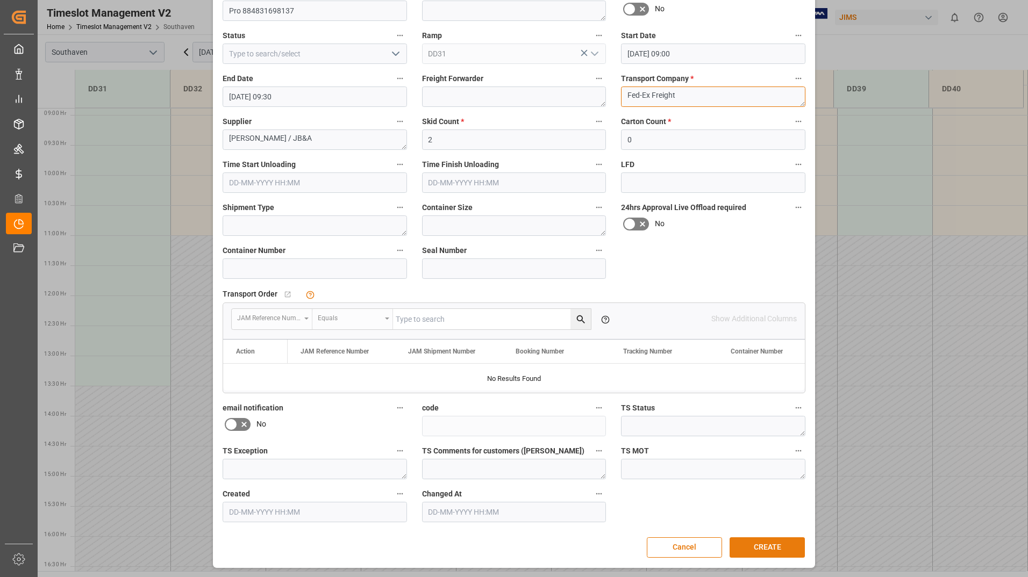
type textarea "Fed-Ex Freight"
click at [742, 546] on button "CREATE" at bounding box center [766, 547] width 75 height 20
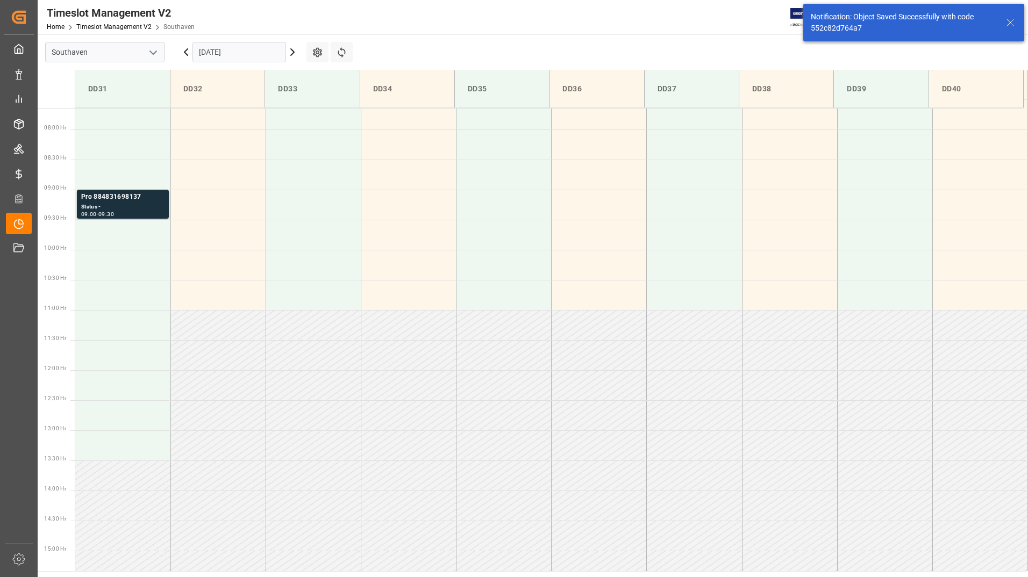
scroll to position [475, 0]
